Goal: Information Seeking & Learning: Learn about a topic

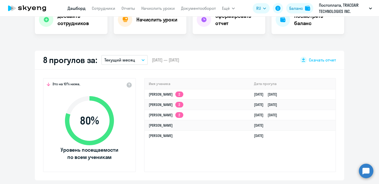
select select "30"
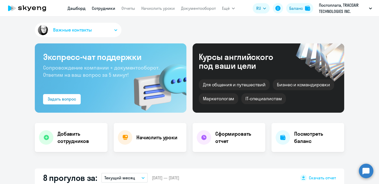
click at [110, 11] on link "Сотрудники" at bounding box center [103, 8] width 23 height 5
select select "30"
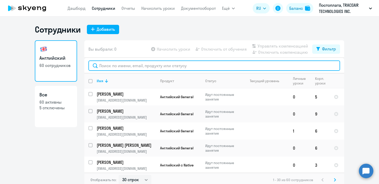
click at [137, 66] on input "text" at bounding box center [214, 65] width 252 height 10
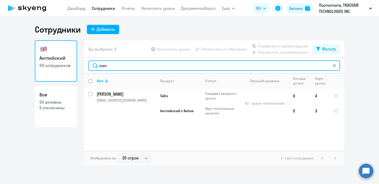
drag, startPoint x: 119, startPoint y: 66, endPoint x: 99, endPoint y: 66, distance: 19.6
click at [99, 66] on input "rom" at bounding box center [214, 65] width 252 height 10
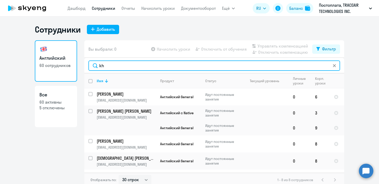
type input "k"
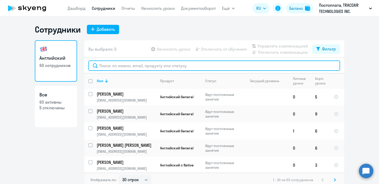
click at [145, 68] on input "text" at bounding box center [214, 65] width 252 height 10
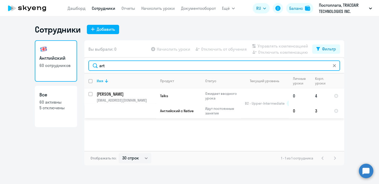
type input "art"
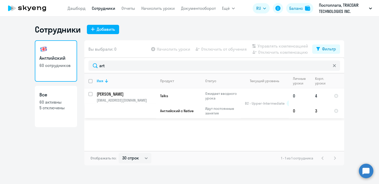
click at [148, 97] on td "Артюх Роман roman.artukh@gmail.com" at bounding box center [124, 103] width 63 height 30
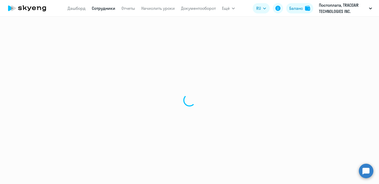
select select "english"
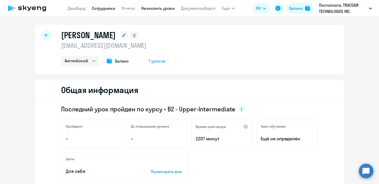
click at [161, 10] on link "Начислить уроки" at bounding box center [158, 8] width 34 height 5
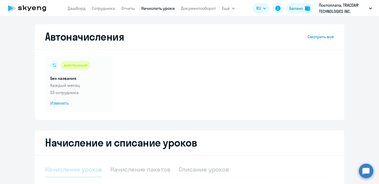
select select "10"
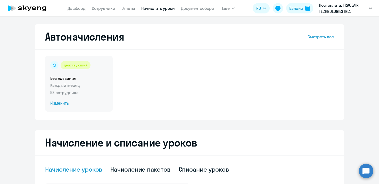
click at [67, 102] on span "Изменить" at bounding box center [78, 103] width 57 height 6
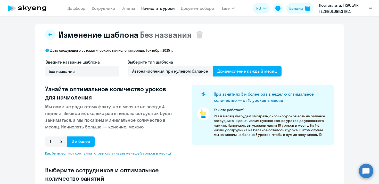
select select "10"
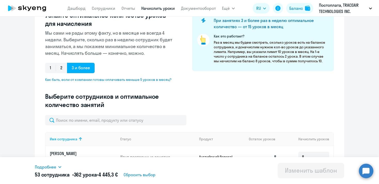
scroll to position [116, 0]
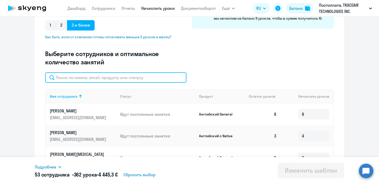
click at [103, 81] on input "text" at bounding box center [115, 77] width 141 height 10
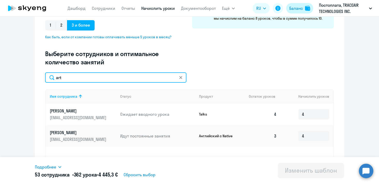
type input "art"
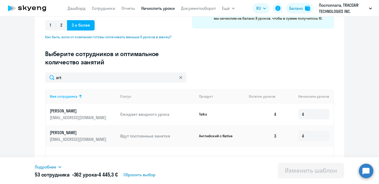
click at [138, 137] on p "Идут постоянные занятия" at bounding box center [157, 136] width 75 height 6
click at [190, 131] on td "Идут постоянные занятия" at bounding box center [155, 136] width 79 height 22
click at [60, 135] on link "Артюх Роман roman.artukh@gmail.com" at bounding box center [83, 135] width 66 height 12
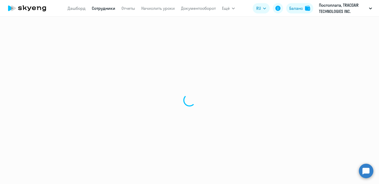
select select "english"
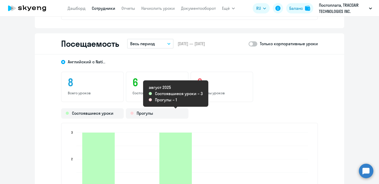
scroll to position [600, 0]
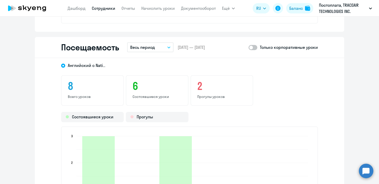
click at [257, 47] on span at bounding box center [252, 47] width 9 height 5
click at [248, 47] on input "checkbox" at bounding box center [248, 47] width 0 height 0
checkbox input "true"
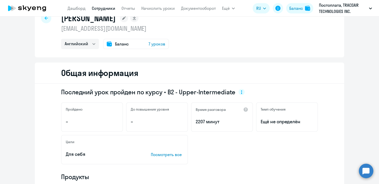
scroll to position [0, 0]
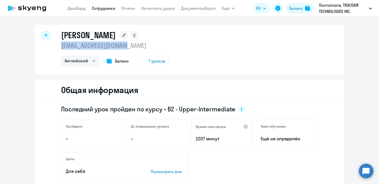
drag, startPoint x: 135, startPoint y: 46, endPoint x: 62, endPoint y: 47, distance: 72.7
click at [62, 47] on p "[EMAIL_ADDRESS][DOMAIN_NAME]" at bounding box center [115, 45] width 108 height 8
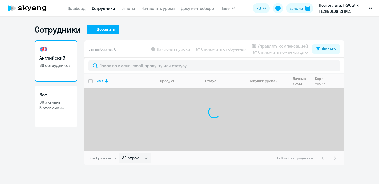
select select "30"
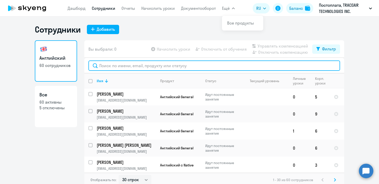
click at [152, 66] on input "text" at bounding box center [214, 65] width 252 height 10
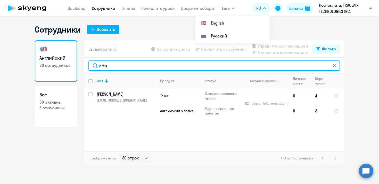
type input "artu"
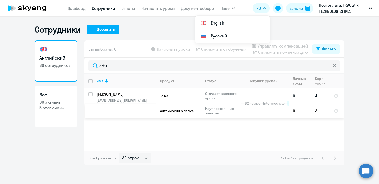
click at [200, 100] on td "Talks" at bounding box center [178, 95] width 45 height 15
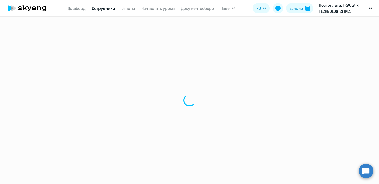
select select "english"
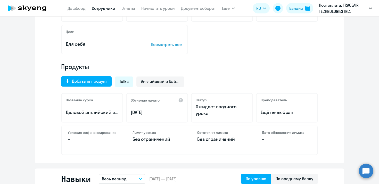
scroll to position [126, 0]
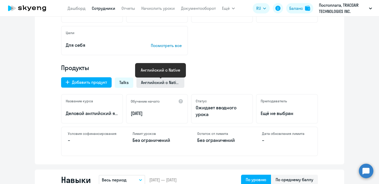
click at [159, 81] on span "Английский с Native" at bounding box center [160, 82] width 39 height 6
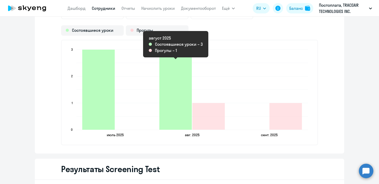
scroll to position [687, 0]
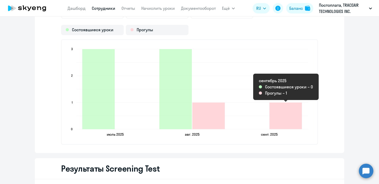
click at [280, 108] on icon "2025-08-31T20:00:00.000Z Прогулы 1" at bounding box center [285, 115] width 32 height 27
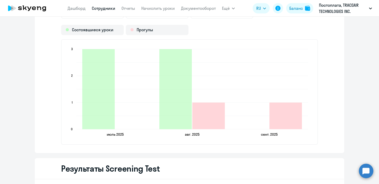
click at [280, 110] on icon "2025-08-31T20:00:00.000Z Прогулы 1" at bounding box center [285, 115] width 32 height 27
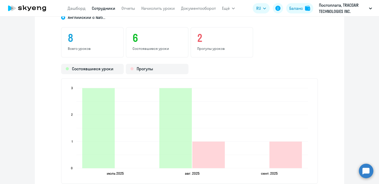
scroll to position [647, 0]
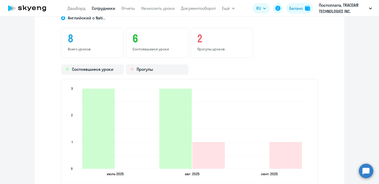
click at [216, 47] on p "Прогулы уроков" at bounding box center [221, 49] width 49 height 5
click at [167, 72] on div "Прогулы" at bounding box center [157, 69] width 63 height 10
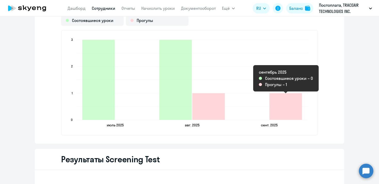
scroll to position [695, 0]
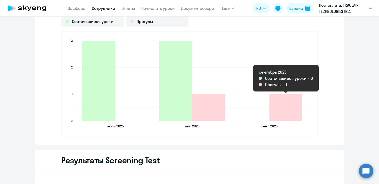
click at [282, 102] on icon "2025-08-31T20:00:00.000Z Прогулы 1" at bounding box center [285, 107] width 32 height 27
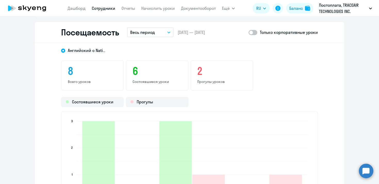
scroll to position [613, 0]
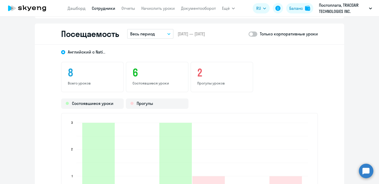
click at [200, 66] on h3 "2" at bounding box center [221, 72] width 49 height 12
click at [200, 70] on h3 "2" at bounding box center [221, 72] width 49 height 12
click at [200, 71] on h3 "2" at bounding box center [221, 72] width 49 height 12
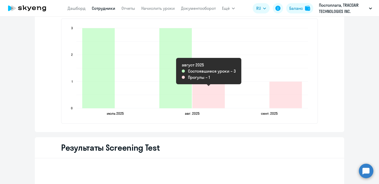
scroll to position [709, 0]
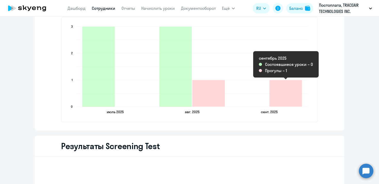
click at [277, 101] on icon "2025-08-31T20:00:00.000Z Прогулы 1" at bounding box center [285, 93] width 32 height 27
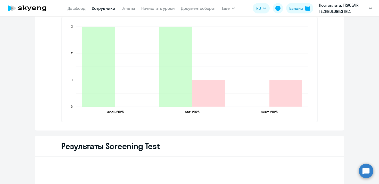
click at [277, 101] on icon "2025-08-31T20:00:00.000Z Прогулы 1" at bounding box center [285, 93] width 32 height 27
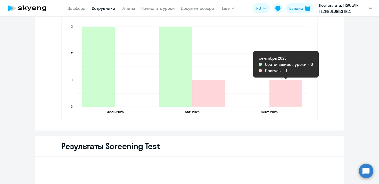
click at [278, 91] on icon "2025-08-31T20:00:00.000Z Прогулы 1" at bounding box center [285, 93] width 32 height 27
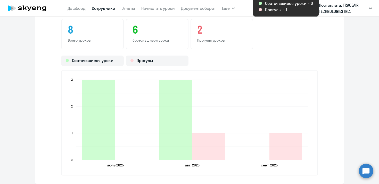
scroll to position [655, 0]
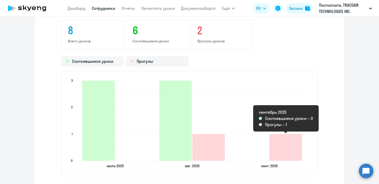
click at [289, 140] on icon "2025-08-31T20:00:00.000Z Прогулы 1" at bounding box center [285, 147] width 32 height 27
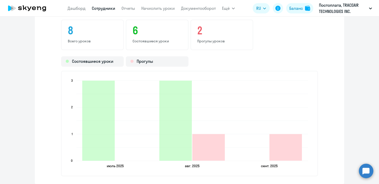
click at [289, 140] on icon "2025-08-31T20:00:00.000Z Прогулы 1" at bounding box center [285, 147] width 32 height 27
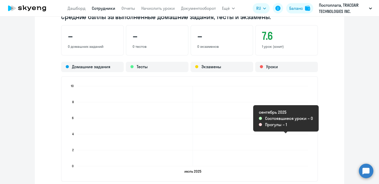
scroll to position [442, 0]
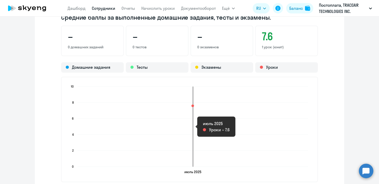
click at [288, 134] on rect at bounding box center [192, 126] width 231 height 80
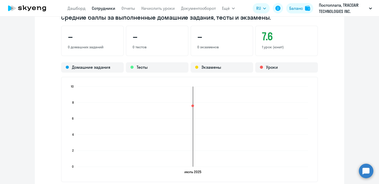
click at [287, 130] on rect at bounding box center [192, 126] width 231 height 80
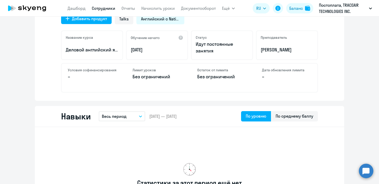
scroll to position [62, 0]
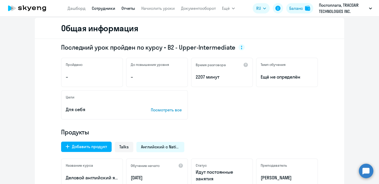
click at [128, 9] on link "Отчеты" at bounding box center [128, 8] width 14 height 5
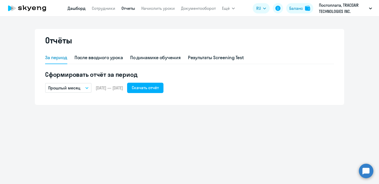
click at [82, 8] on link "Дашборд" at bounding box center [77, 8] width 18 height 5
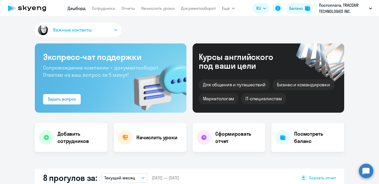
select select "30"
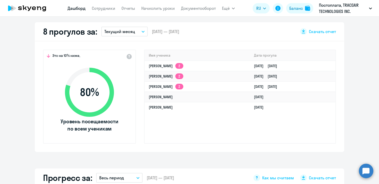
scroll to position [146, 0]
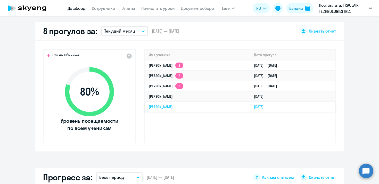
click at [268, 107] on link "[DATE]" at bounding box center [261, 106] width 14 height 5
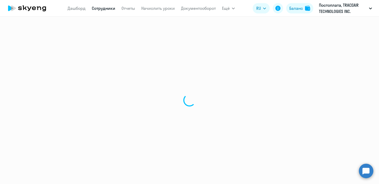
select select "english"
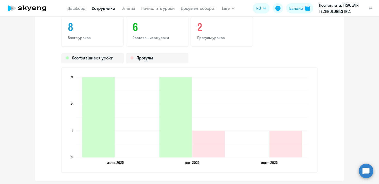
scroll to position [655, 0]
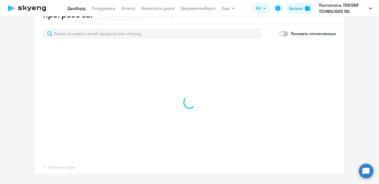
scroll to position [309, 0]
select select "30"
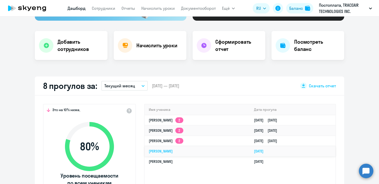
scroll to position [103, 0]
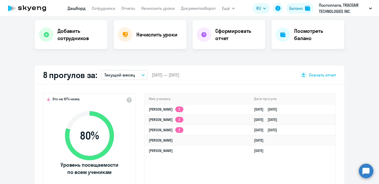
click at [113, 144] on icon at bounding box center [89, 135] width 59 height 59
